Goal: Task Accomplishment & Management: Use online tool/utility

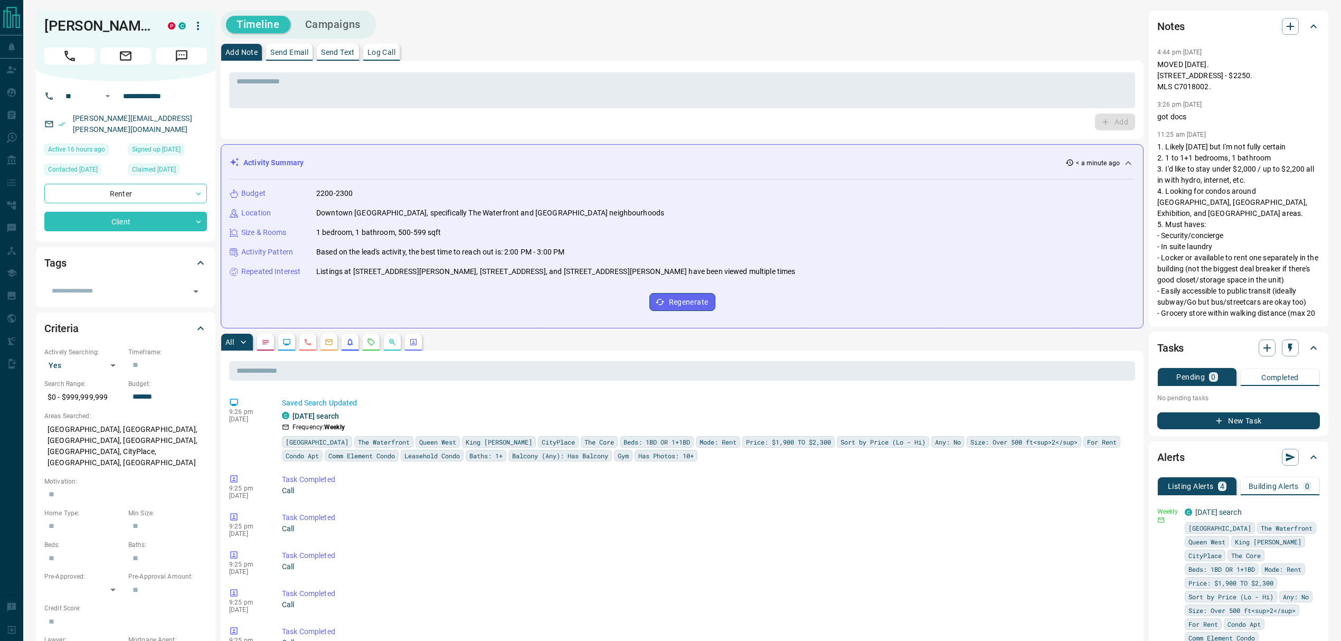
click at [373, 340] on icon "Requests" at bounding box center [371, 342] width 8 height 8
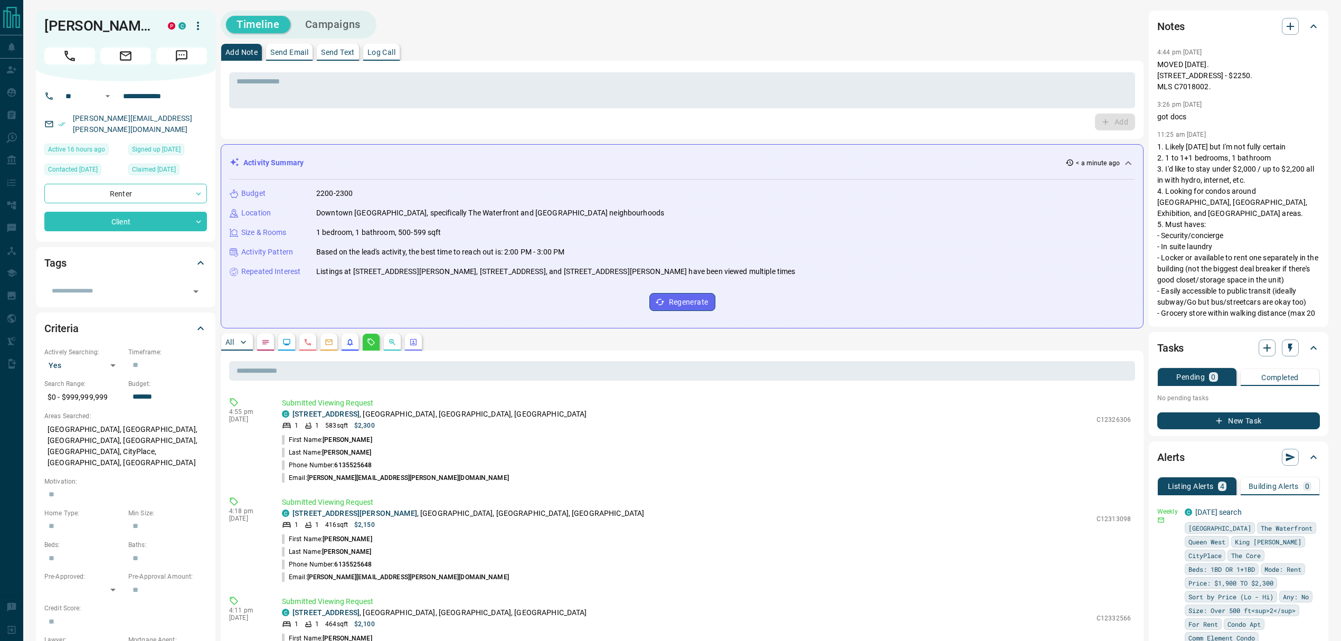
click at [231, 339] on p "All" at bounding box center [229, 341] width 8 height 7
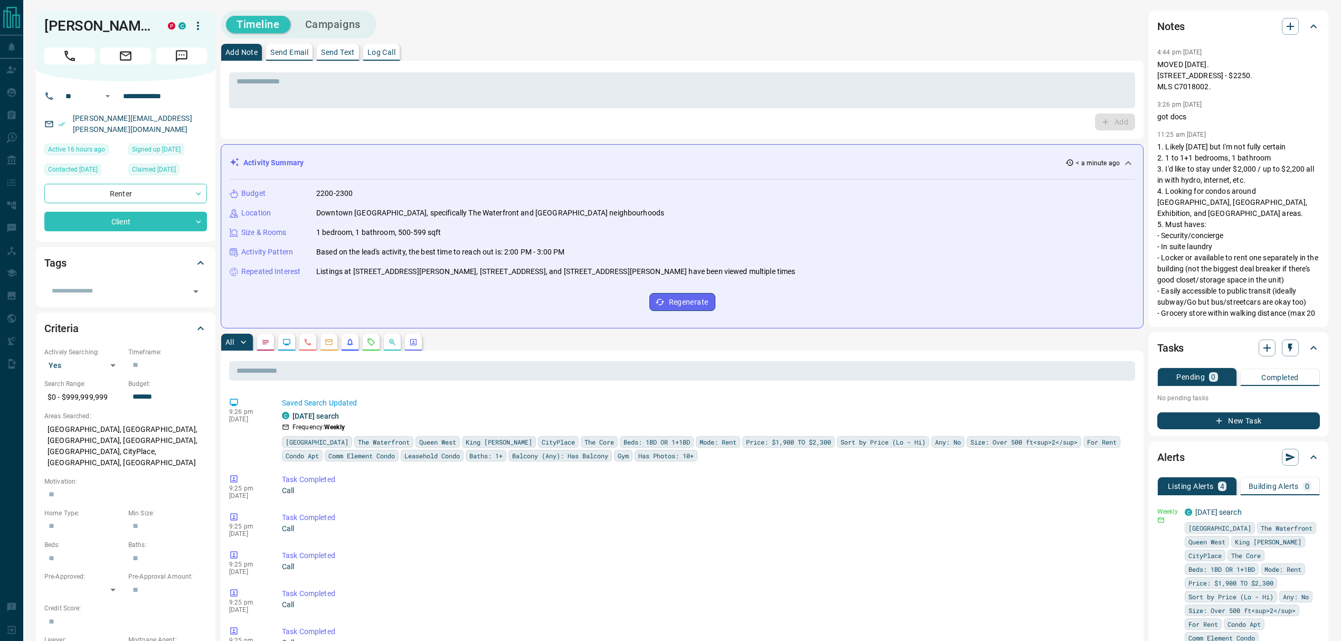
click at [366, 342] on button "button" at bounding box center [371, 342] width 17 height 17
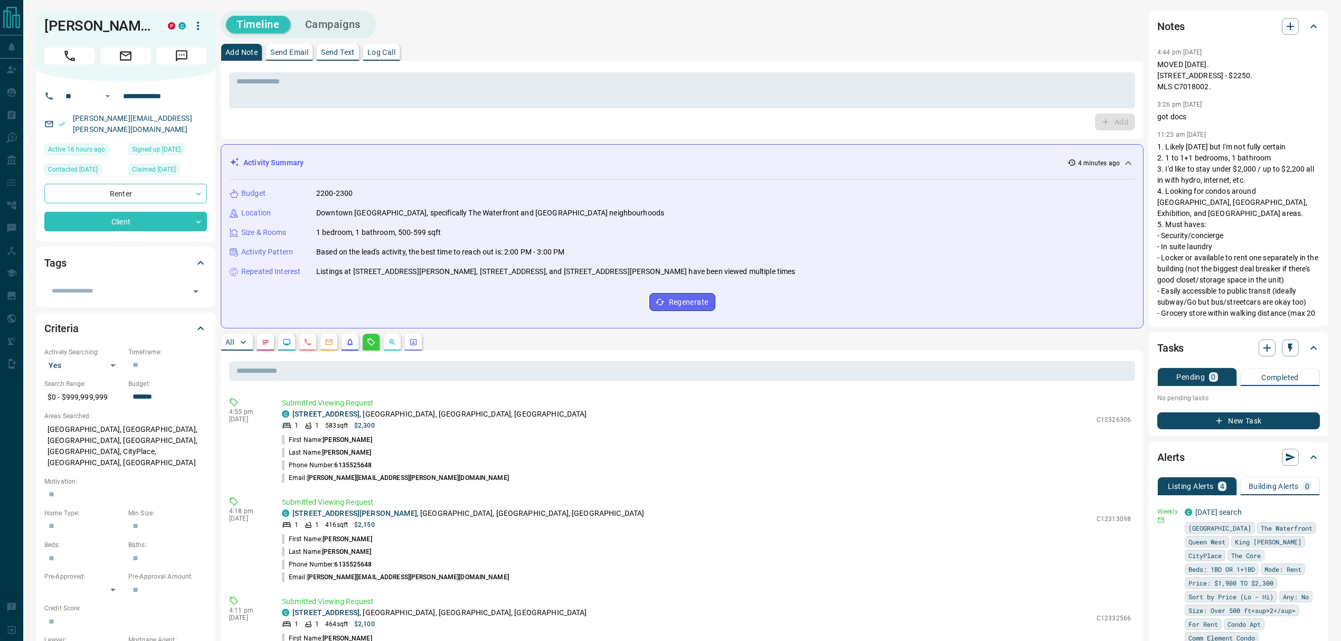
click at [804, 49] on div "Add Note Send Email Send Text Log Call" at bounding box center [682, 52] width 923 height 17
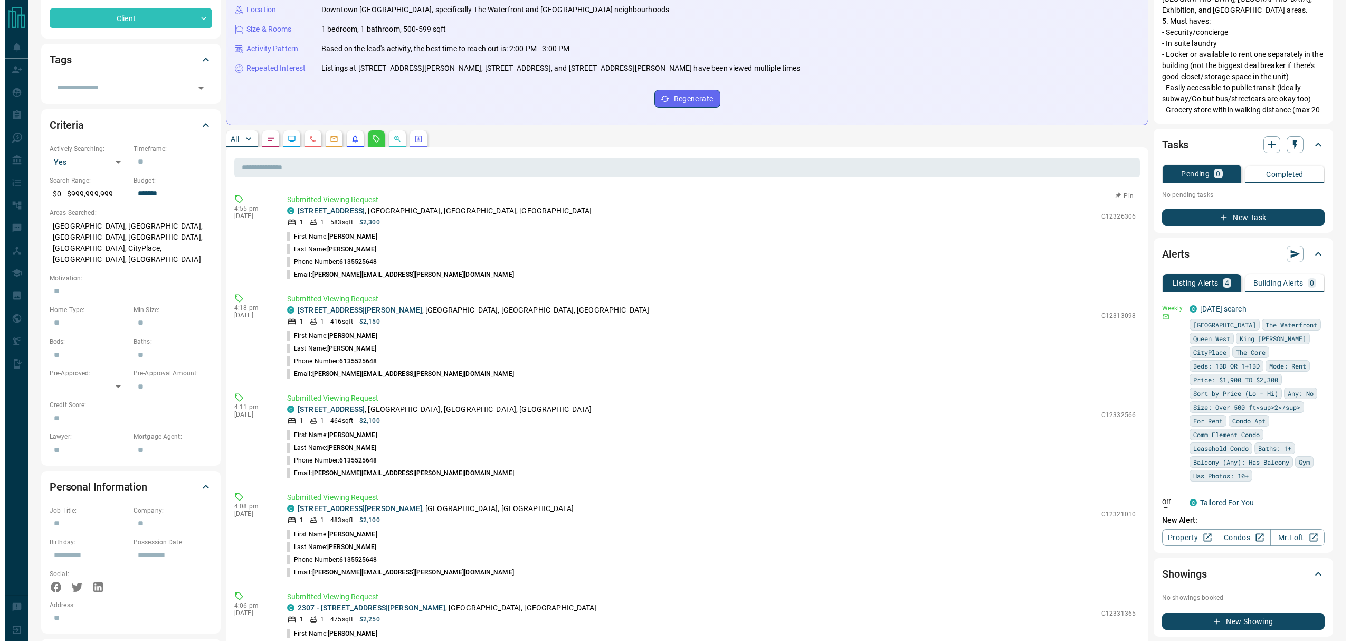
scroll to position [211, 0]
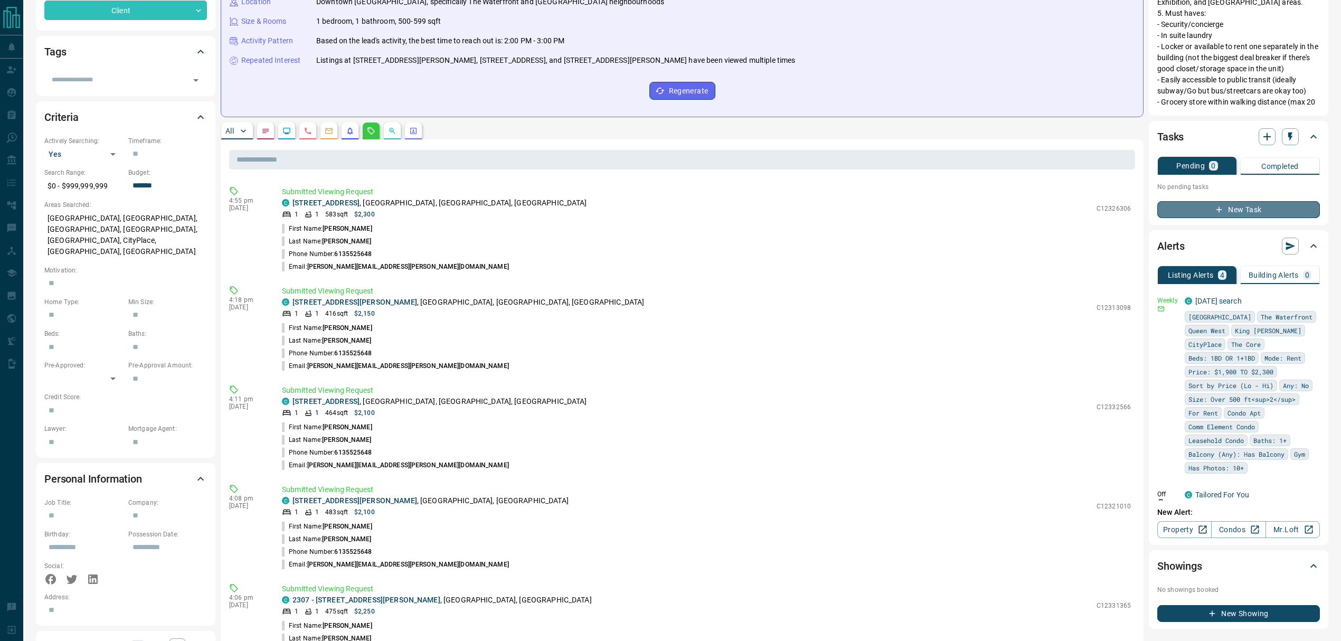
click at [1005, 201] on button "New Task" at bounding box center [1238, 209] width 163 height 17
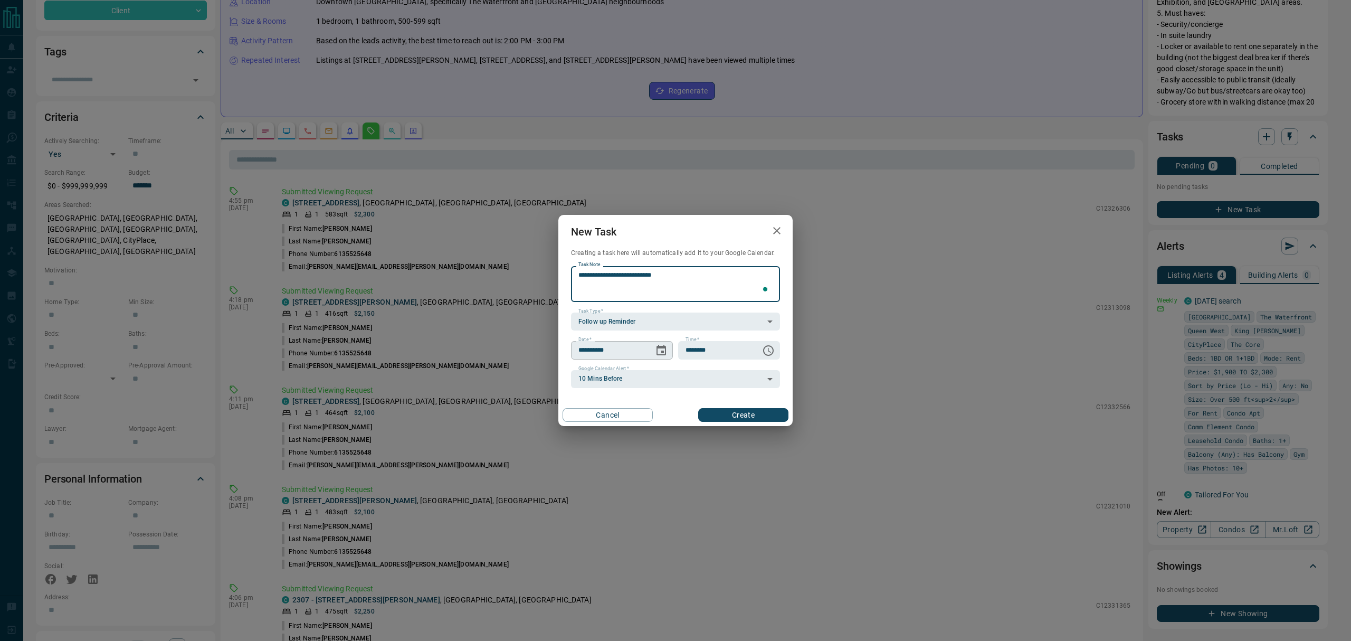
type textarea "**********"
click at [657, 349] on icon "Choose date, selected date is Aug 16, 2025" at bounding box center [661, 350] width 13 height 13
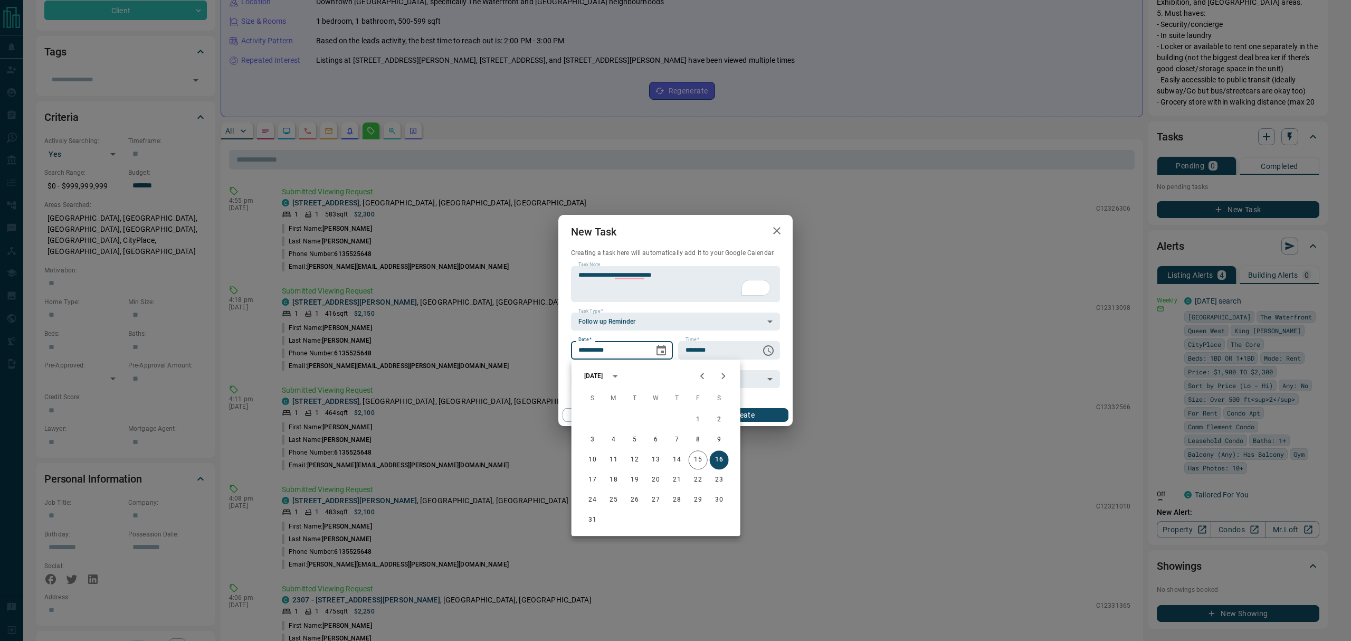
click at [716, 374] on button "Next month" at bounding box center [723, 375] width 21 height 21
click at [723, 374] on icon "Next month" at bounding box center [723, 375] width 13 height 13
click at [700, 377] on icon "Previous month" at bounding box center [702, 375] width 13 height 13
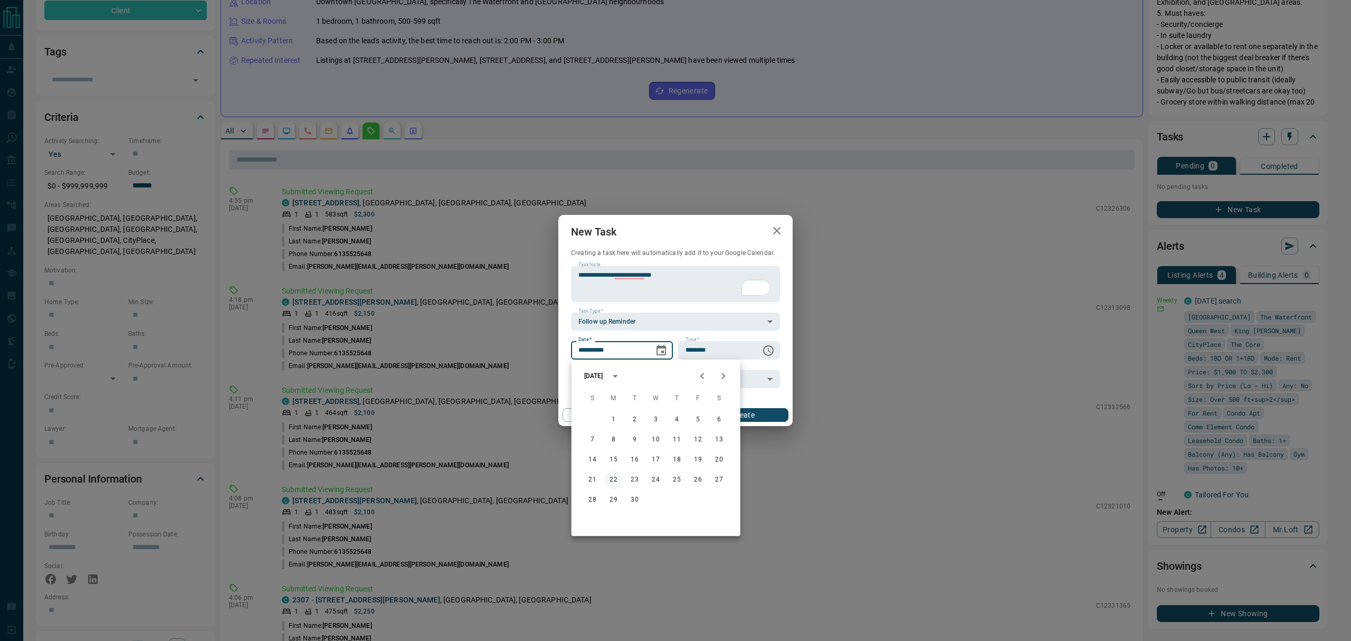
click at [613, 478] on button "22" at bounding box center [613, 479] width 19 height 19
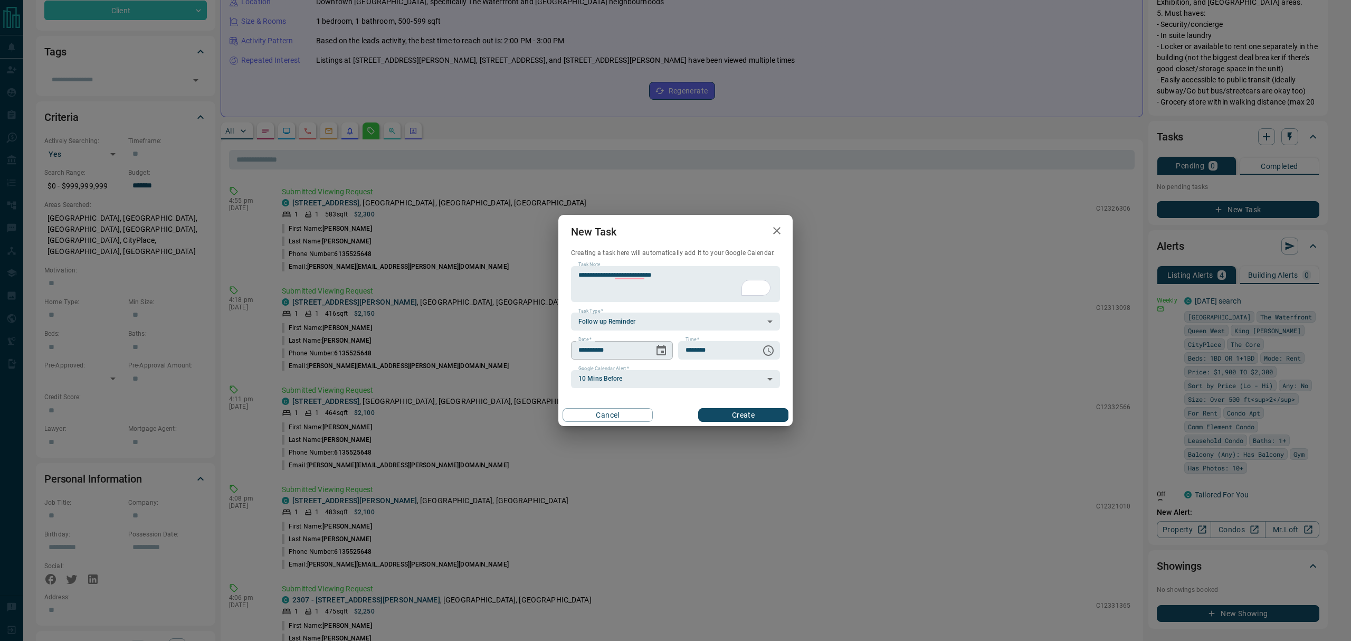
click at [660, 352] on icon "Choose date, selected date is Sep 22, 2025" at bounding box center [661, 350] width 13 height 13
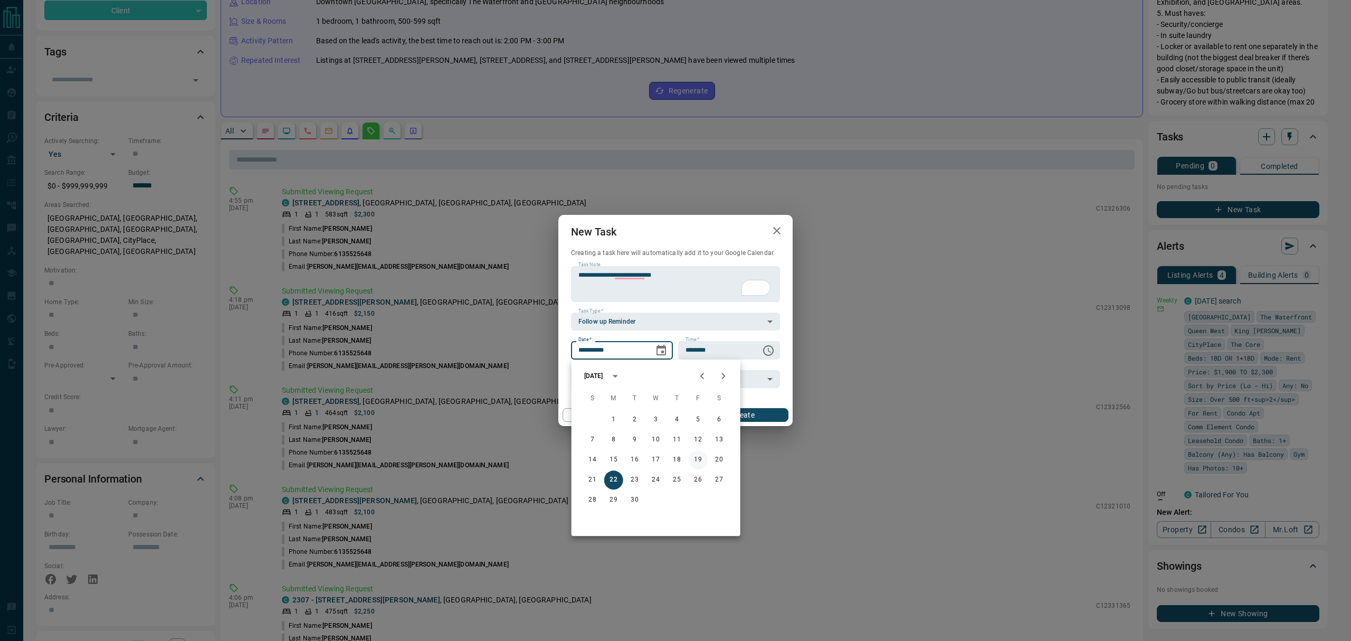
click at [697, 458] on button "19" at bounding box center [698, 459] width 19 height 19
type input "**********"
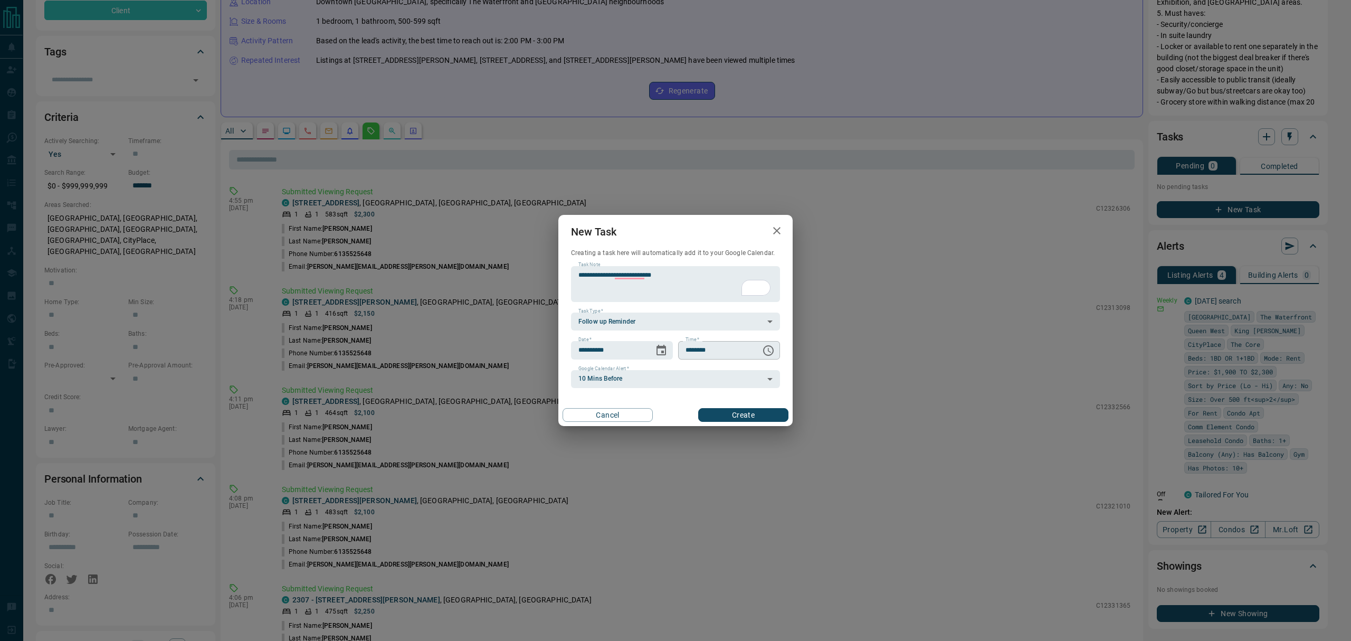
click at [770, 348] on icon "Choose time, selected time is 6:00 AM" at bounding box center [768, 350] width 13 height 13
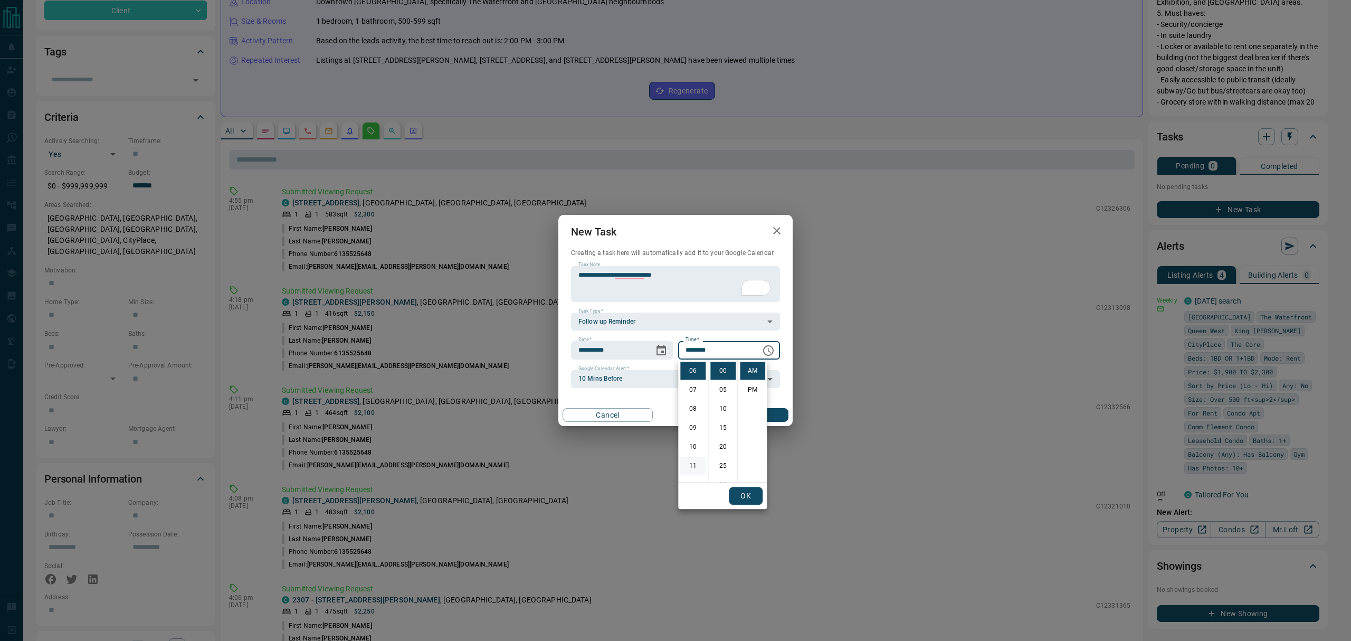
click at [691, 457] on li "11" at bounding box center [692, 466] width 25 height 18
type input "********"
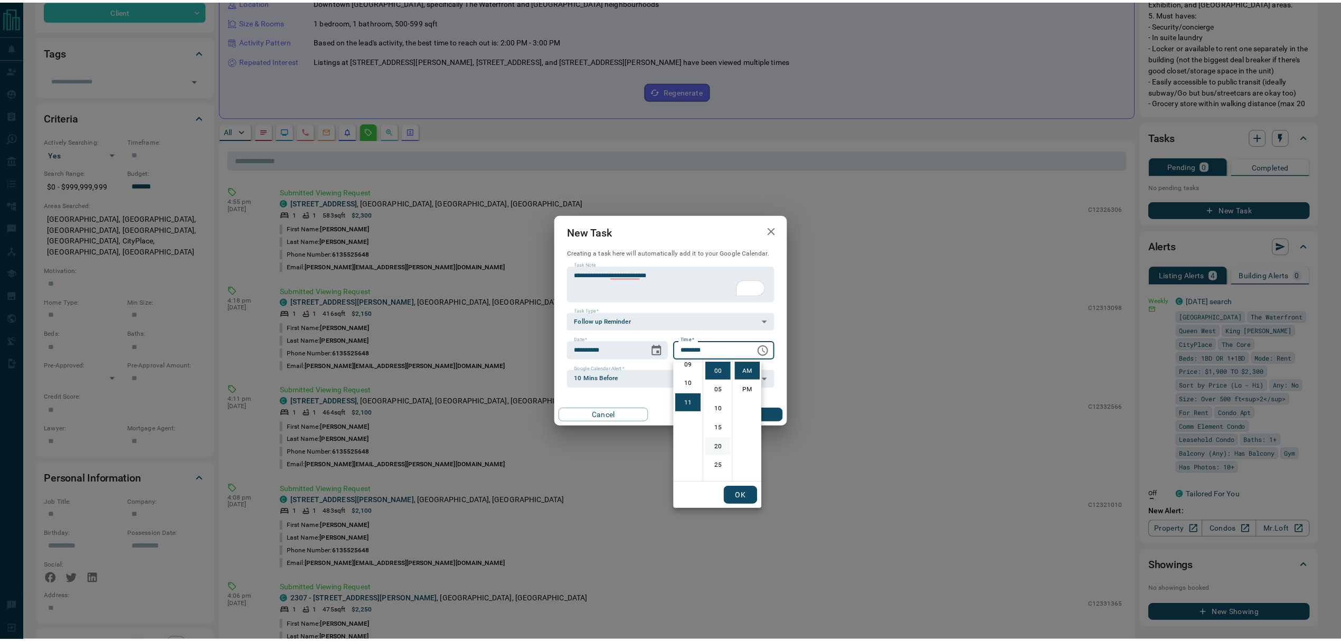
scroll to position [206, 0]
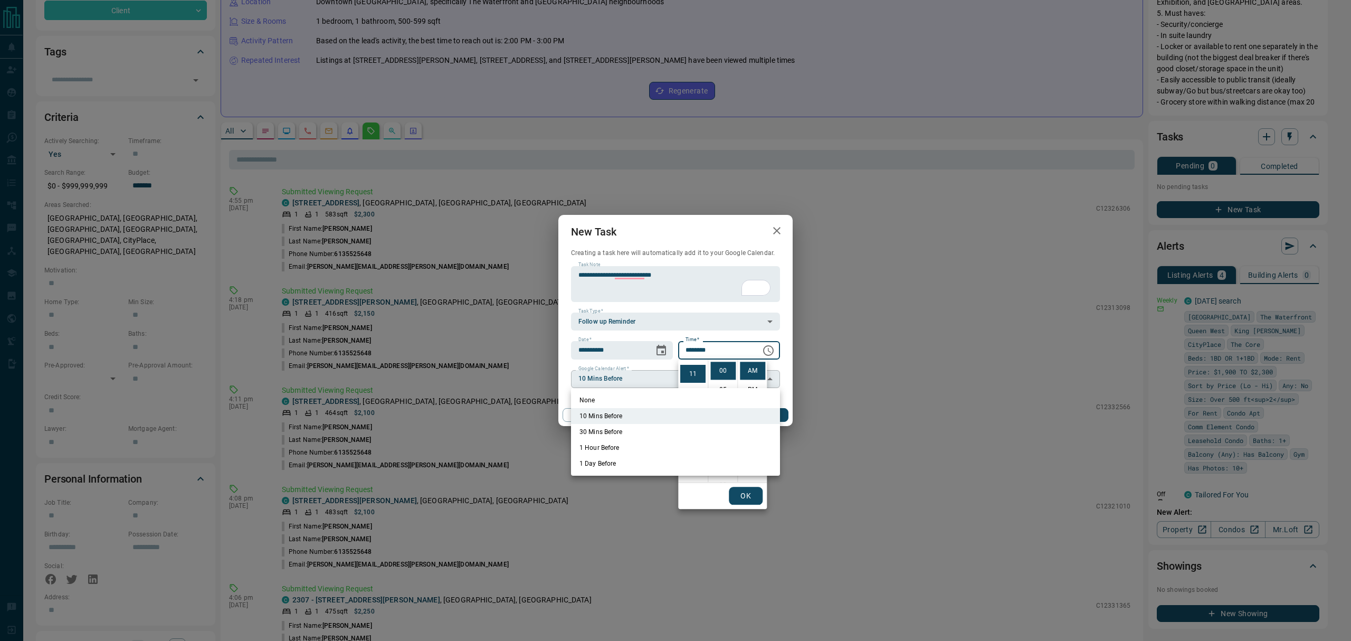
click at [654, 370] on body "**********" at bounding box center [675, 390] width 1351 height 1203
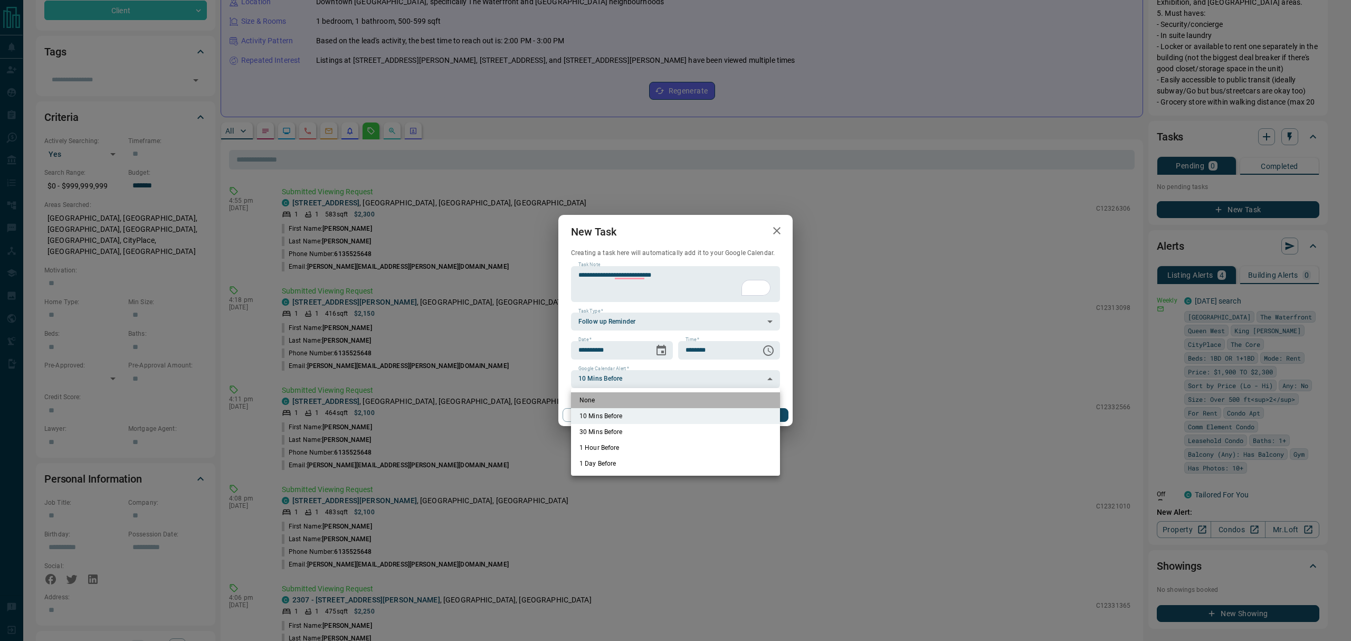
click at [628, 395] on li "None" at bounding box center [675, 400] width 209 height 16
type input "*"
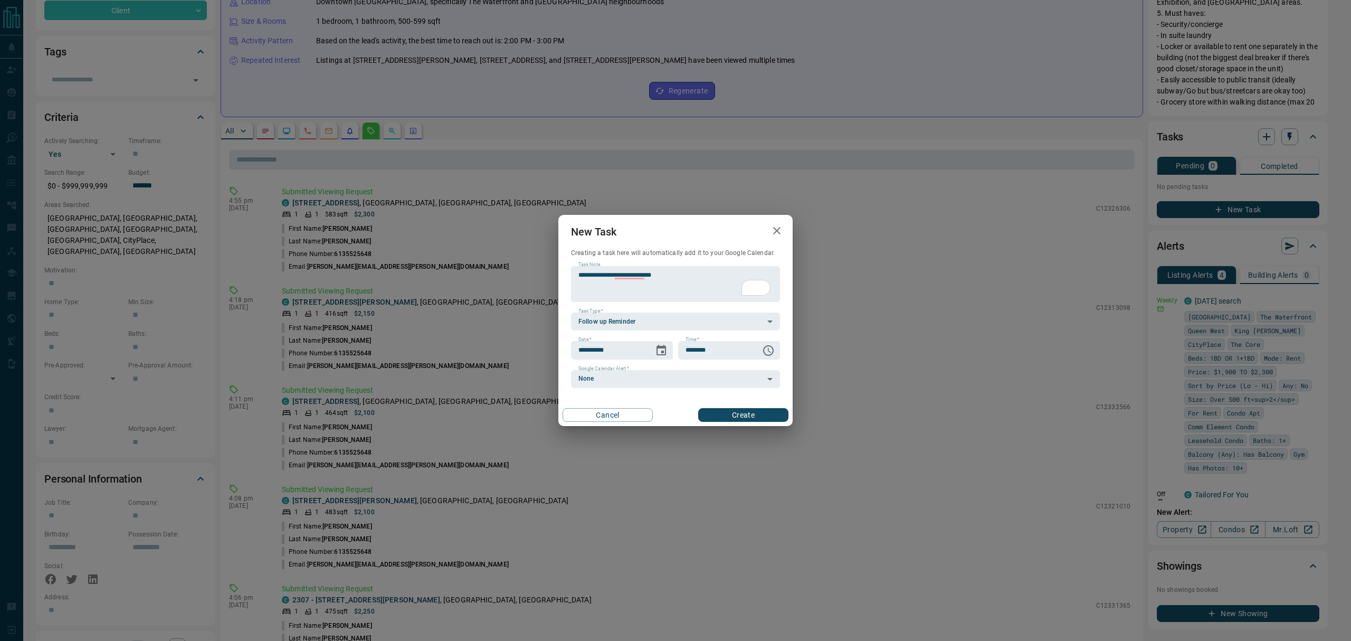
click at [735, 416] on button "Create" at bounding box center [743, 415] width 90 height 14
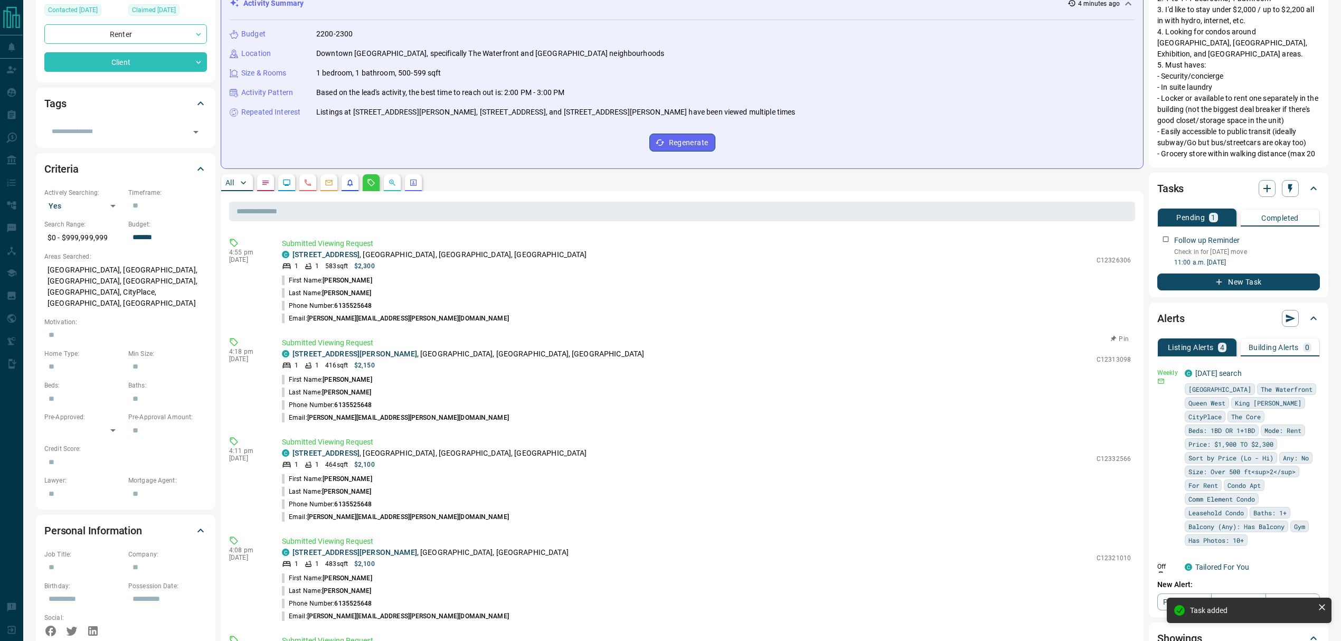
scroll to position [0, 0]
